Goal: Use online tool/utility: Utilize a website feature to perform a specific function

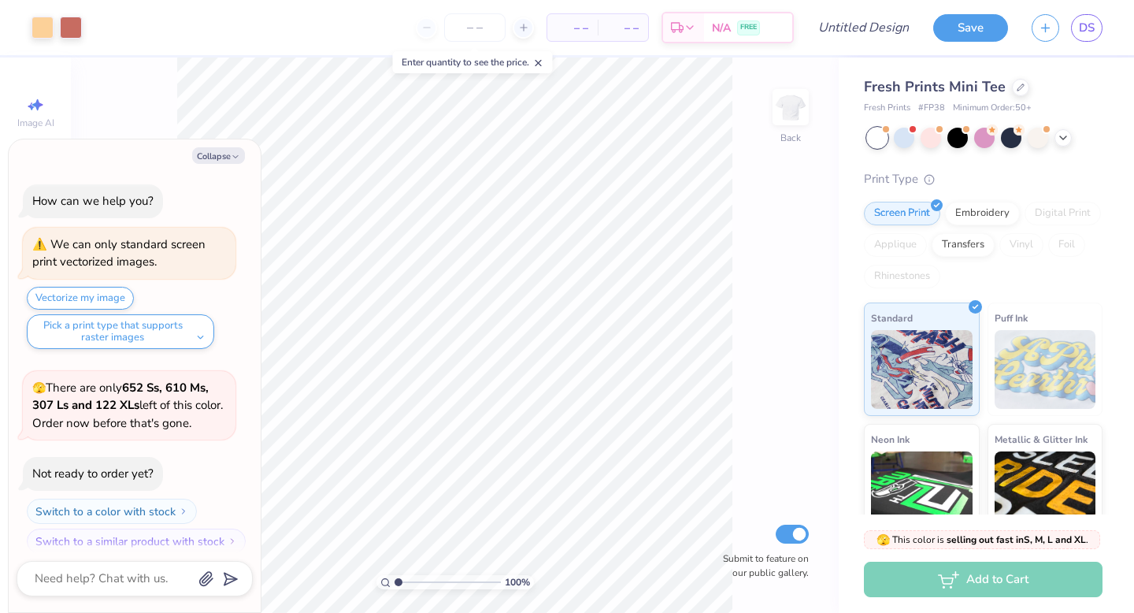
scroll to position [13, 0]
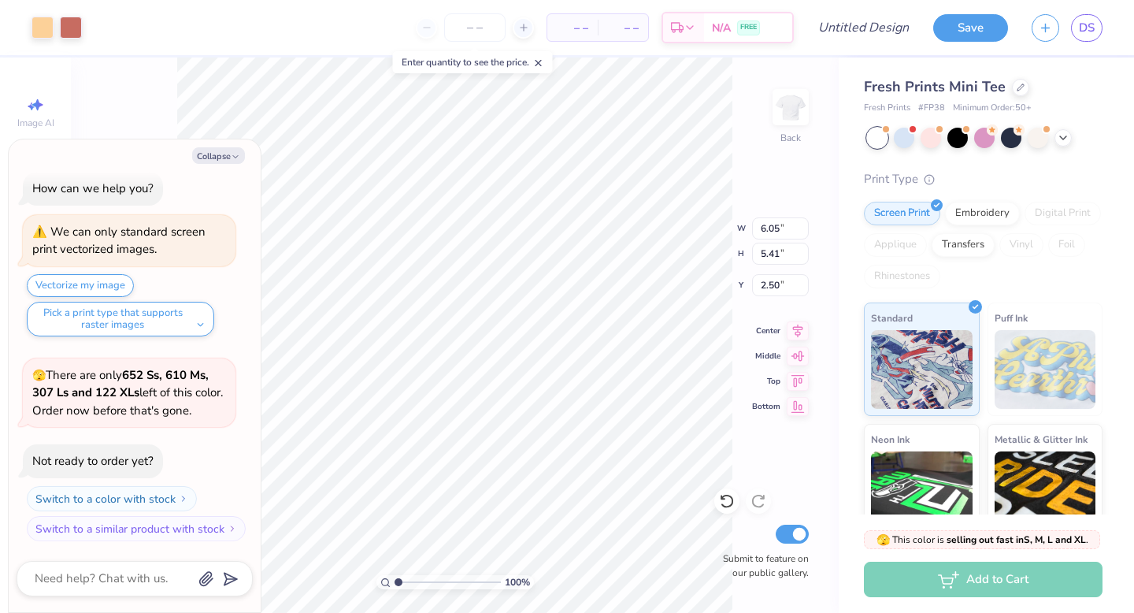
type textarea "x"
type input "2.59"
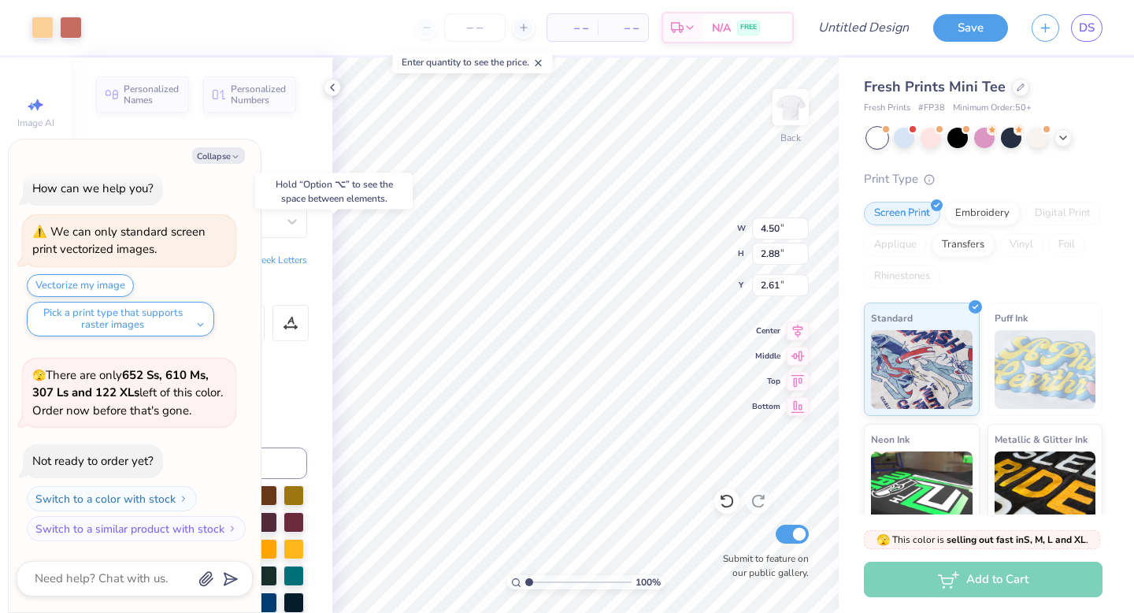
type textarea "x"
type input "2.59"
type textarea "x"
type textarea "A"
type textarea "x"
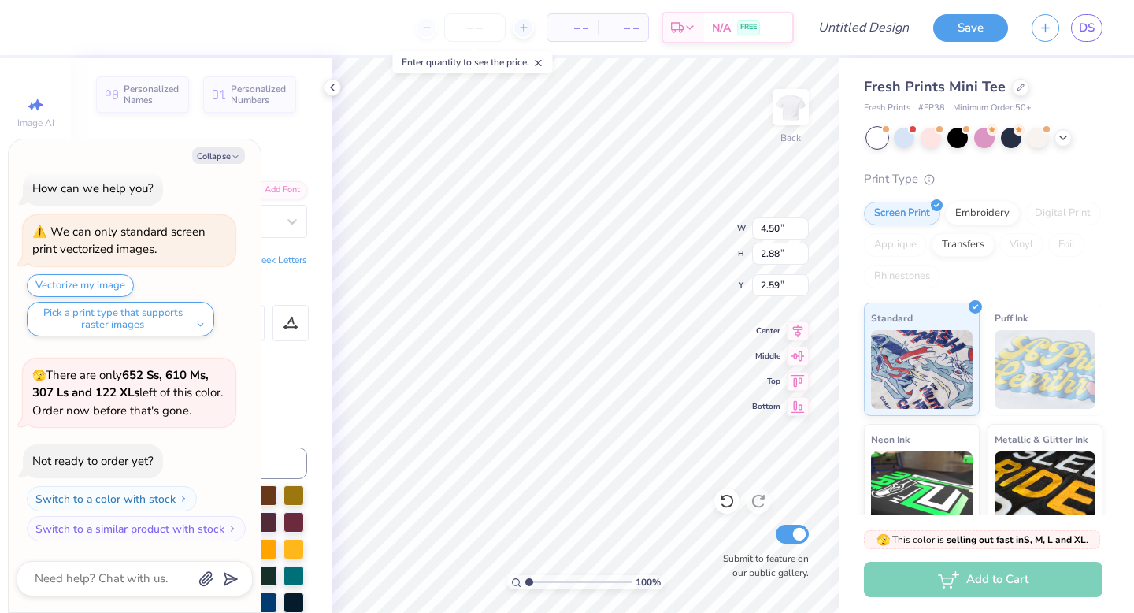
type textarea "x"
type textarea "k"
type textarea "x"
type textarea "K"
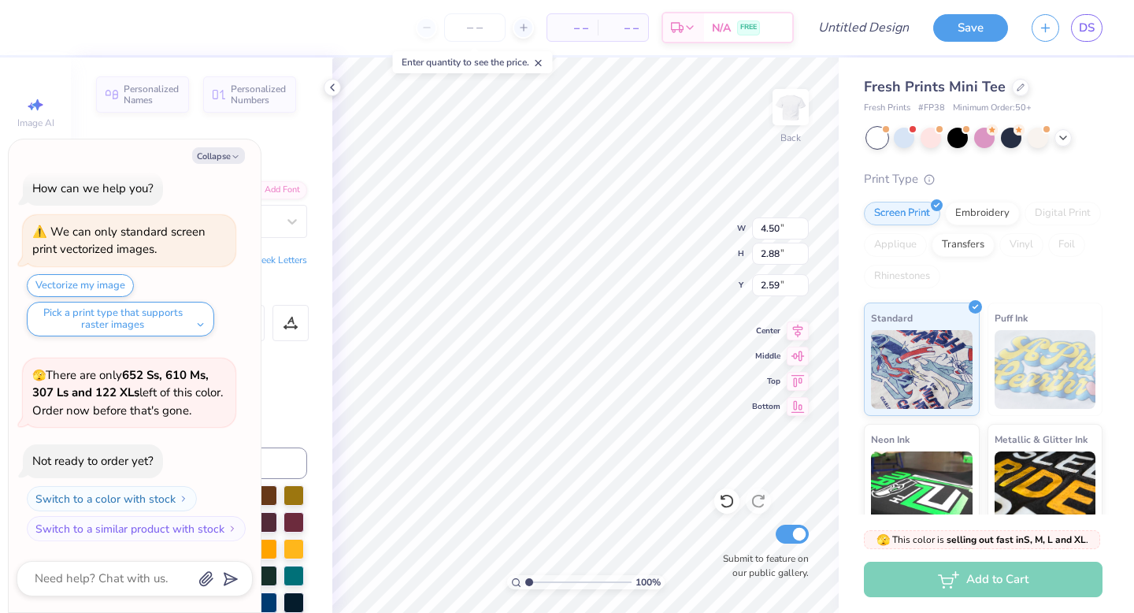
type textarea "x"
type textarea "KD"
type textarea "x"
type input "2.61"
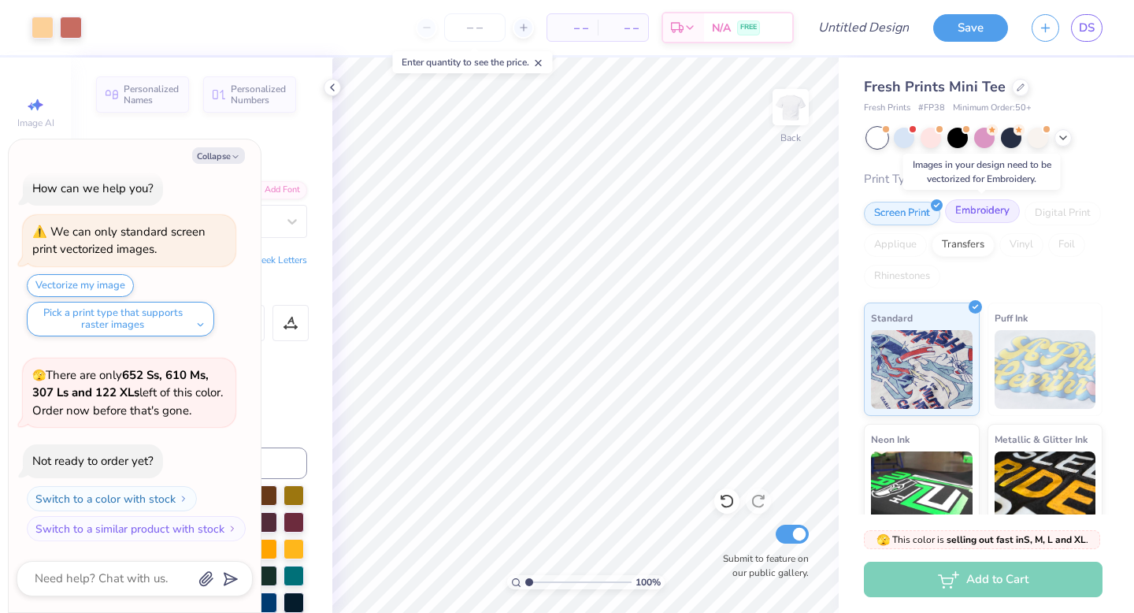
click at [976, 206] on div "Embroidery" at bounding box center [982, 211] width 75 height 24
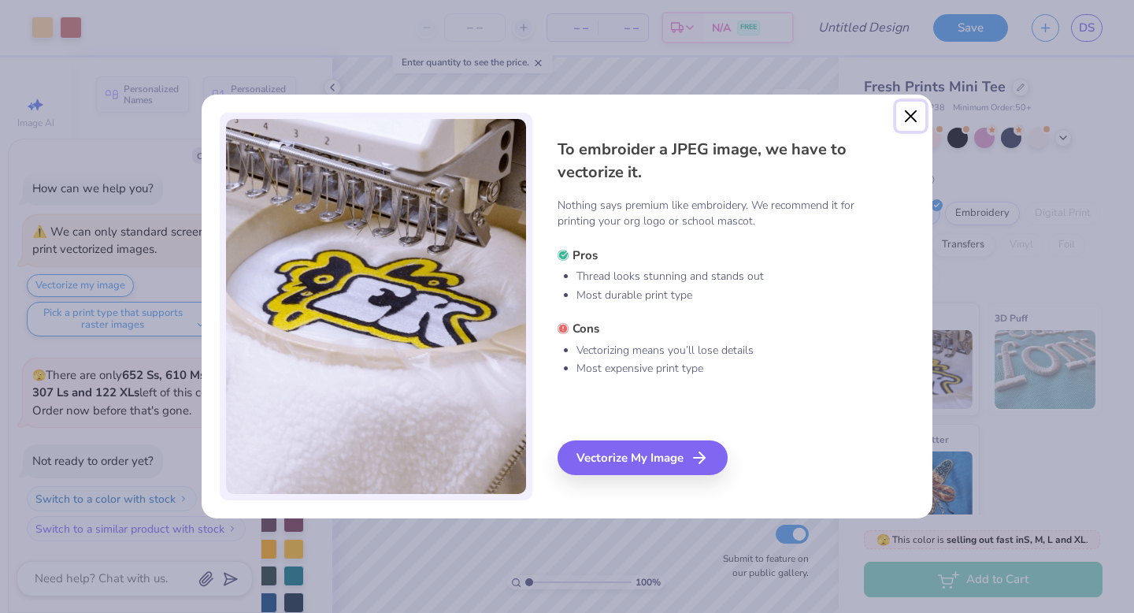
click at [911, 121] on button "Close" at bounding box center [911, 117] width 30 height 30
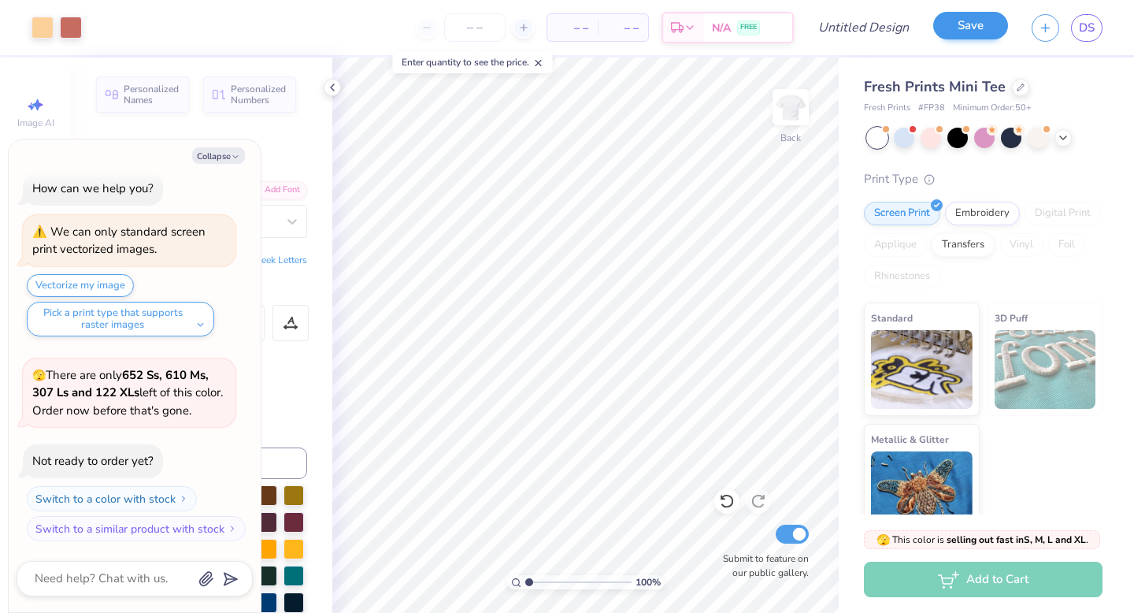
type textarea "x"
